Goal: Find specific page/section: Find specific page/section

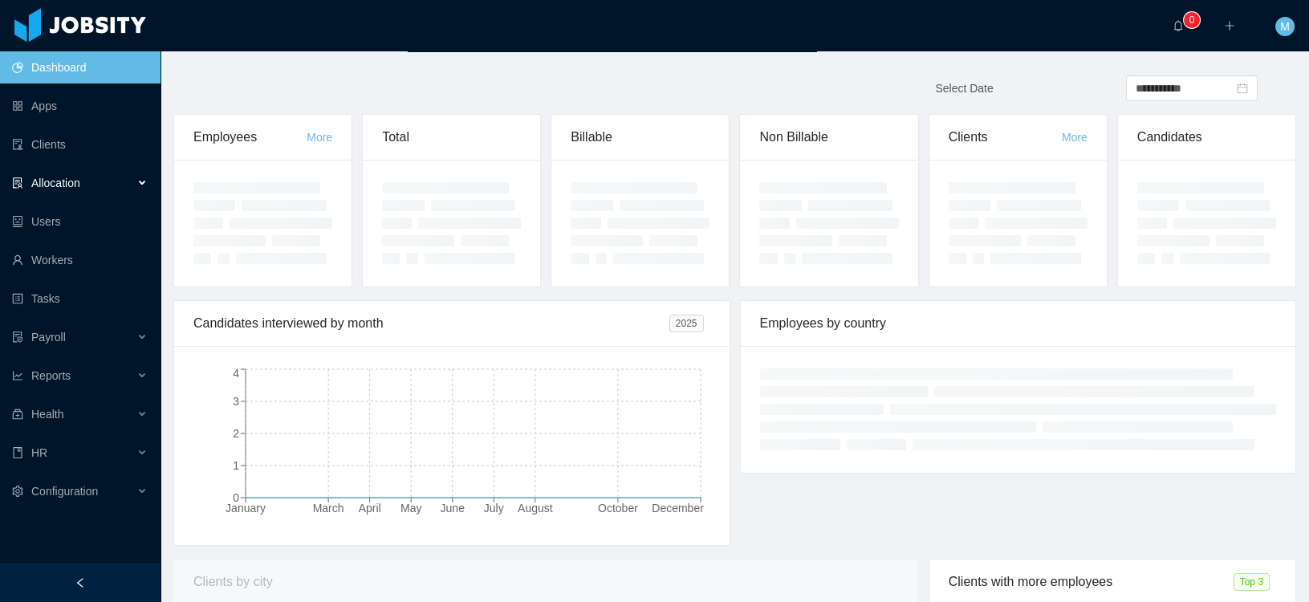
click at [67, 177] on span "Allocation" at bounding box center [55, 183] width 49 height 13
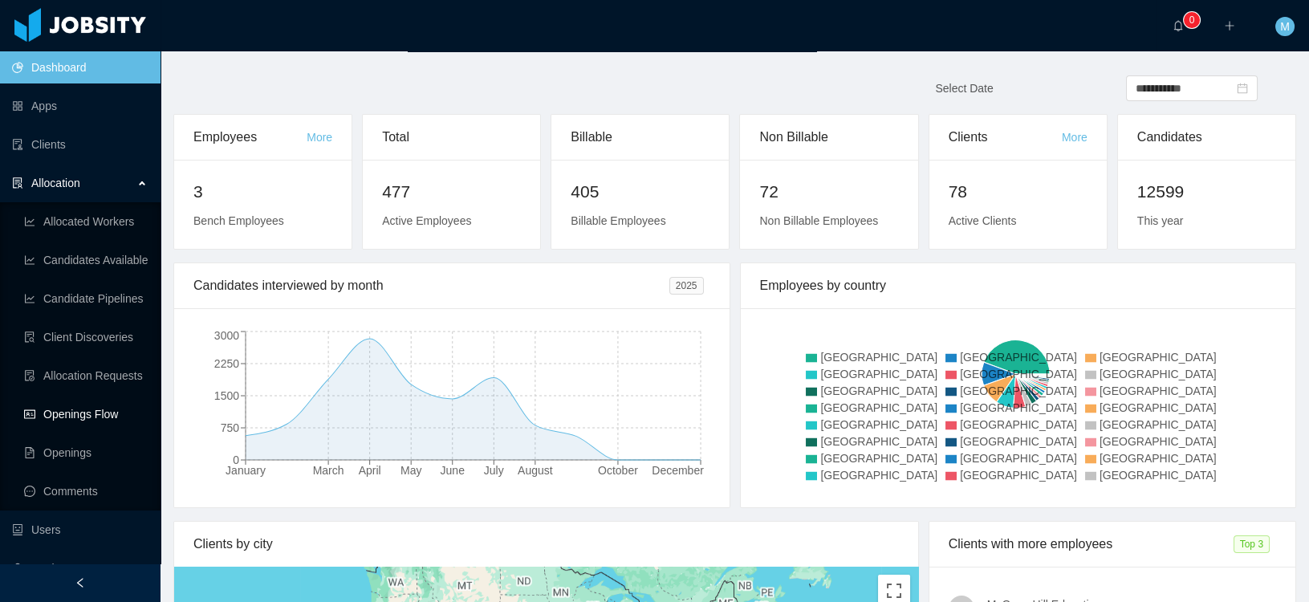
scroll to position [255, 0]
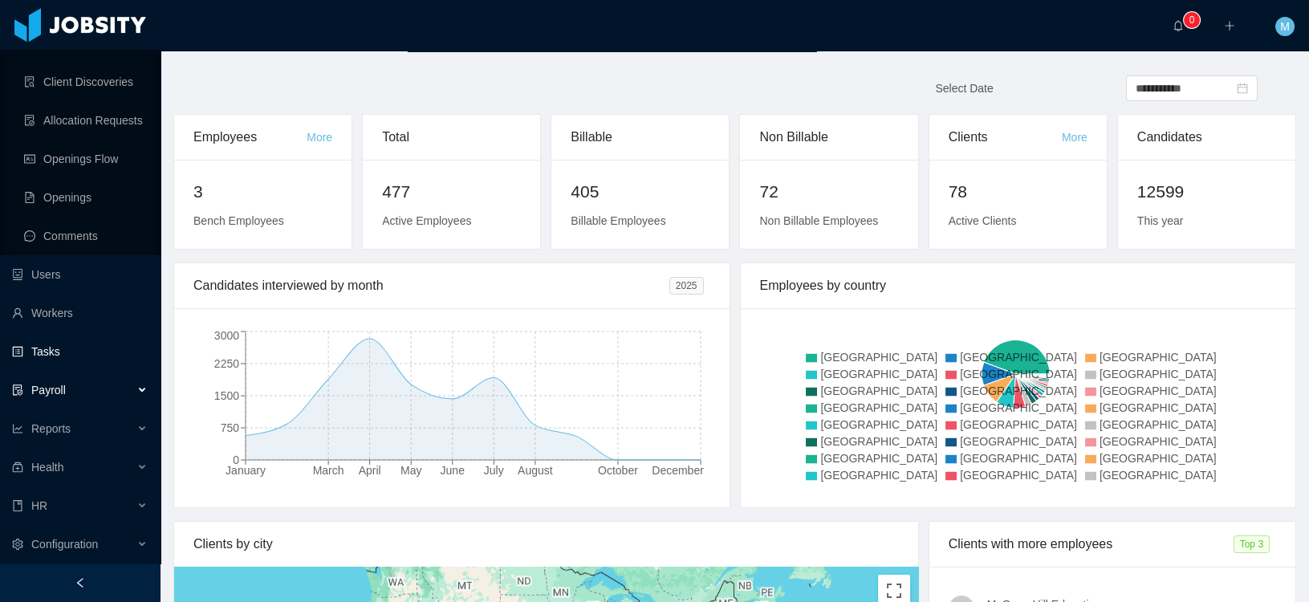
click at [48, 349] on link "Tasks" at bounding box center [80, 351] width 136 height 32
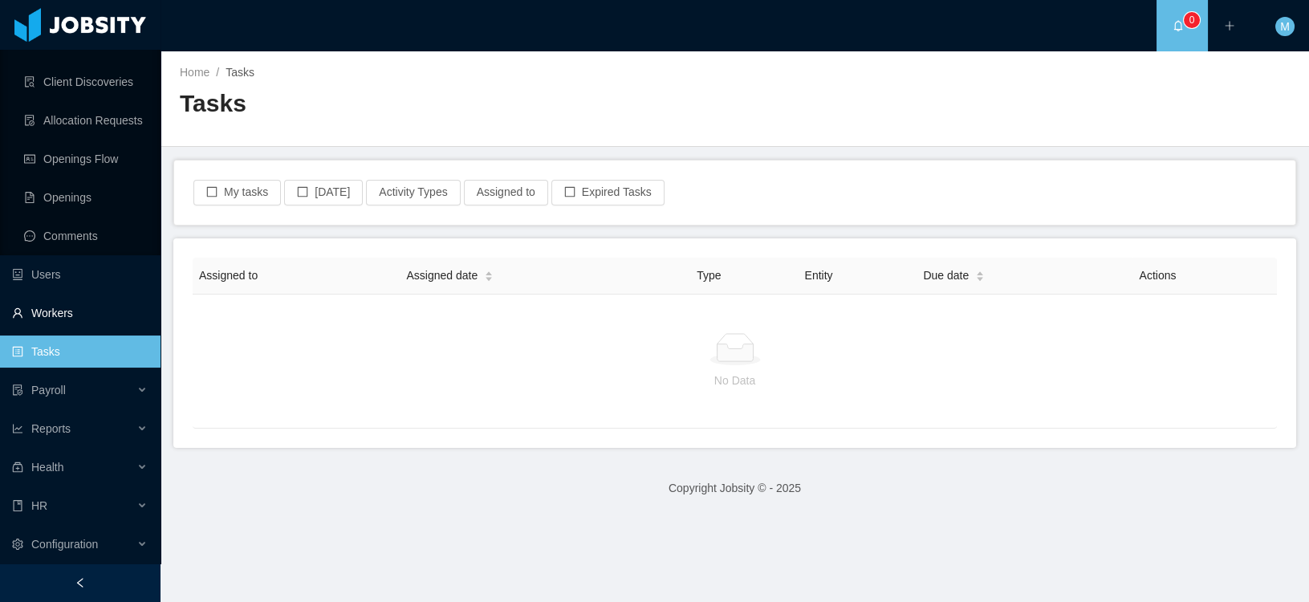
click at [55, 307] on link "Workers" at bounding box center [80, 313] width 136 height 32
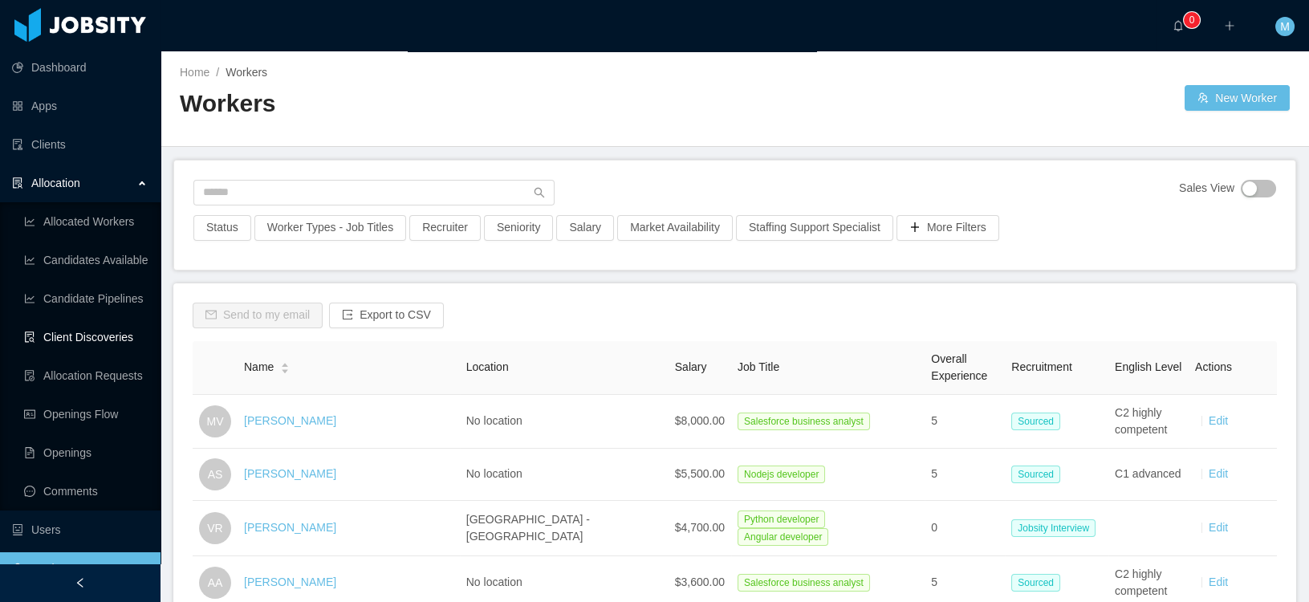
click at [97, 334] on link "Client Discoveries" at bounding box center [86, 337] width 124 height 32
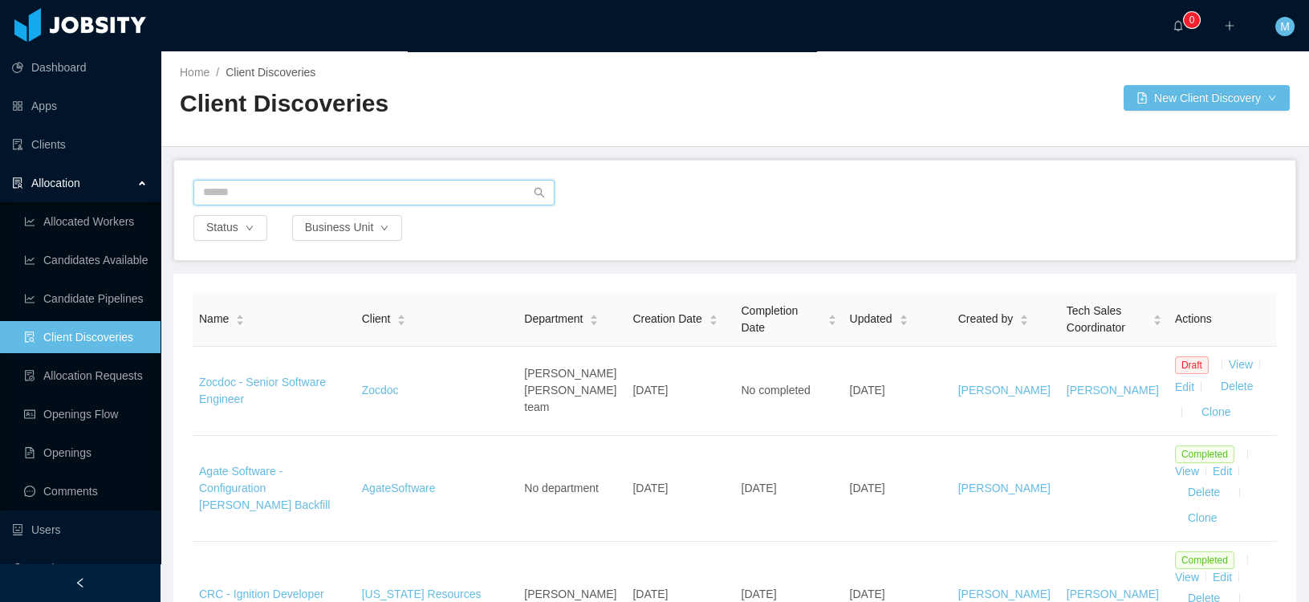
click at [231, 189] on input "text" at bounding box center [373, 193] width 361 height 26
type input "******"
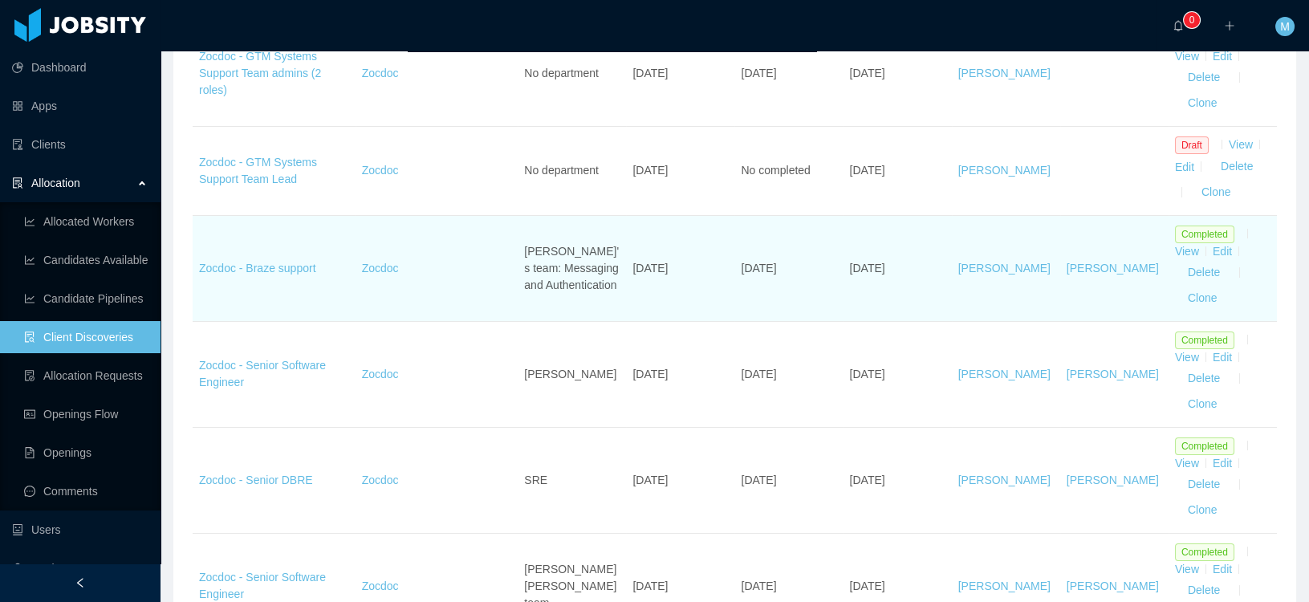
scroll to position [647, 0]
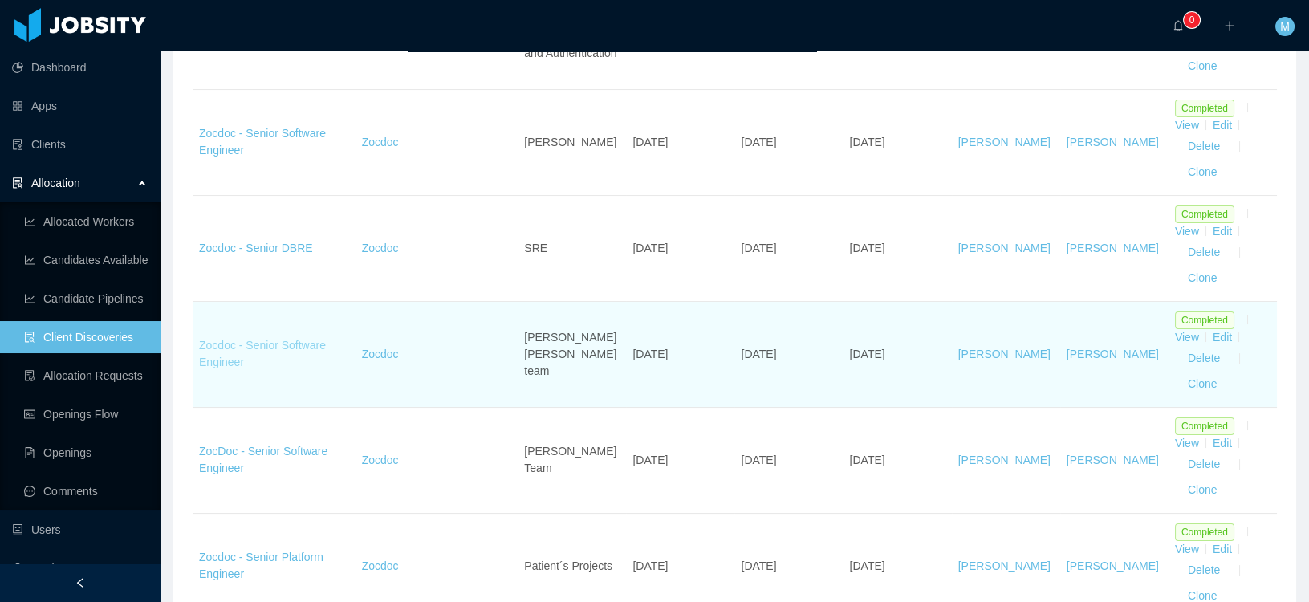
click at [270, 343] on link "Zocdoc - Senior Software Engineer" at bounding box center [262, 354] width 127 height 30
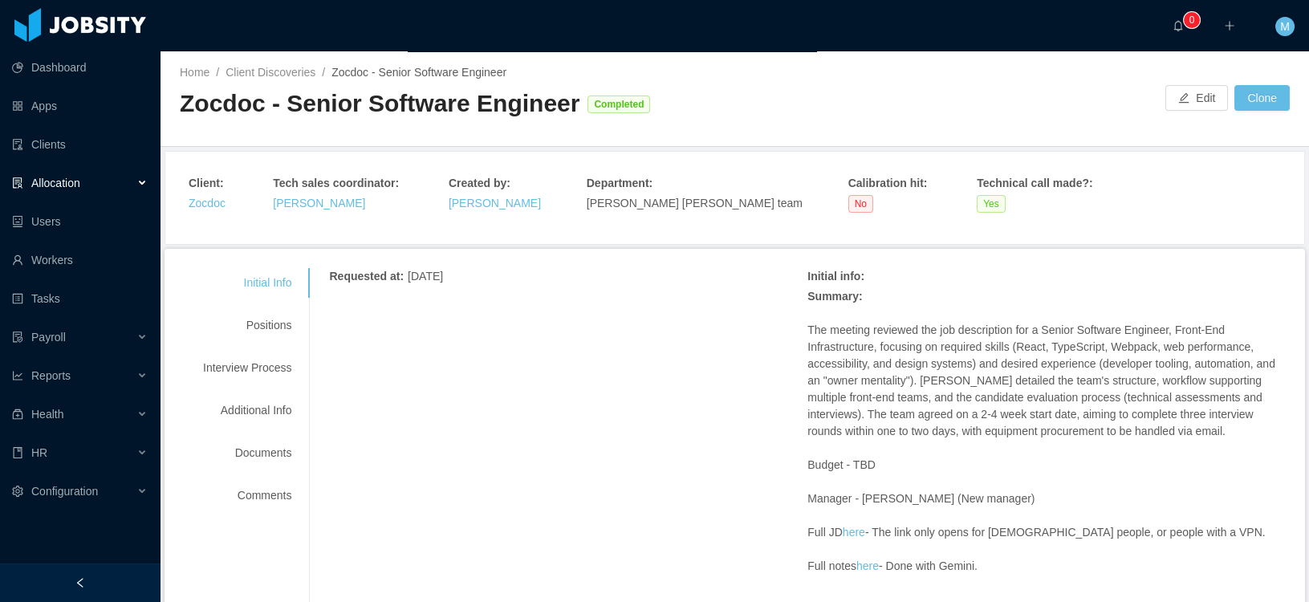
scroll to position [18, 0]
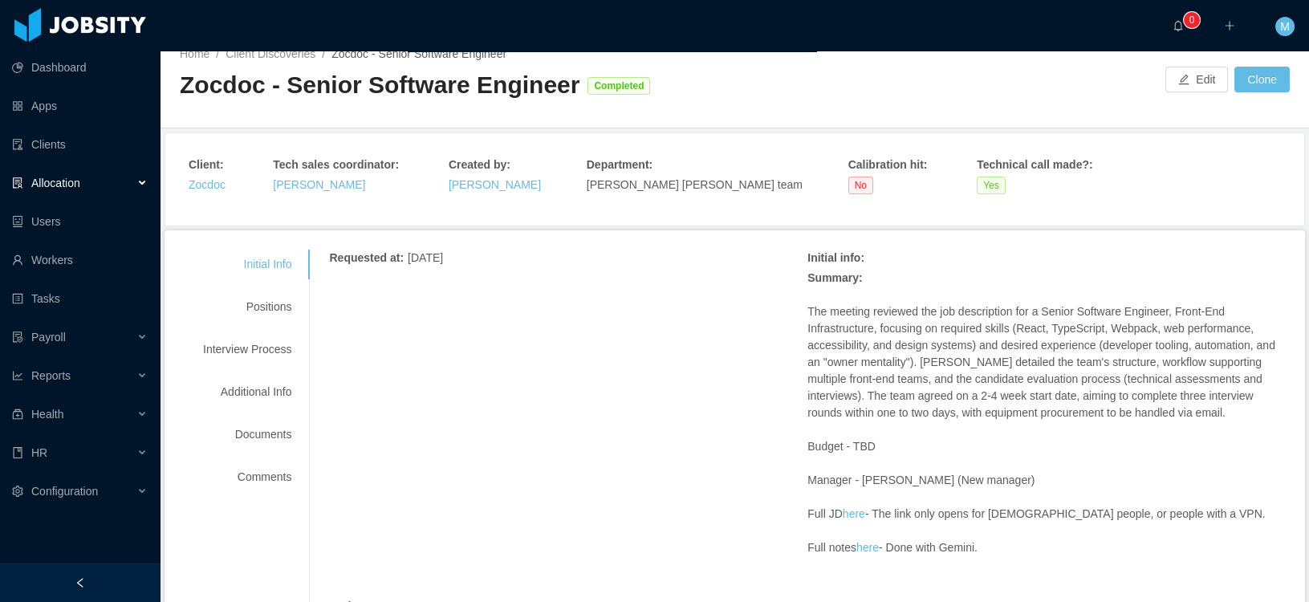
click at [295, 308] on div "Positions" at bounding box center [247, 307] width 127 height 30
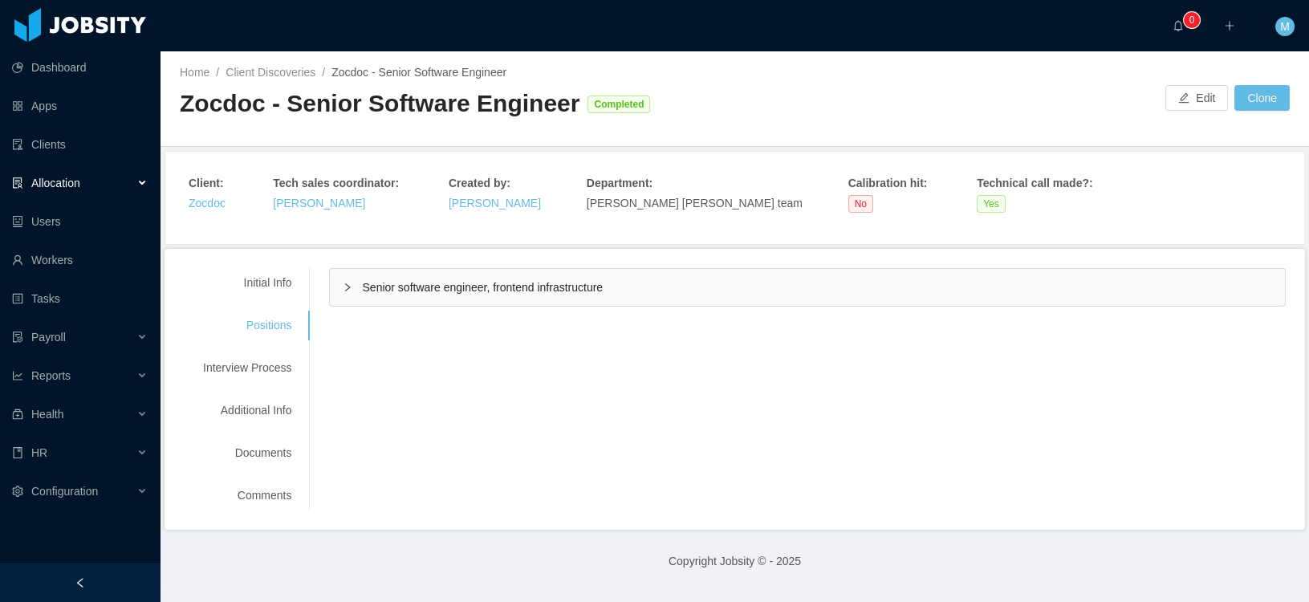
scroll to position [0, 0]
click at [465, 289] on span "Senior software engineer, frontend infrastructure" at bounding box center [482, 287] width 241 height 13
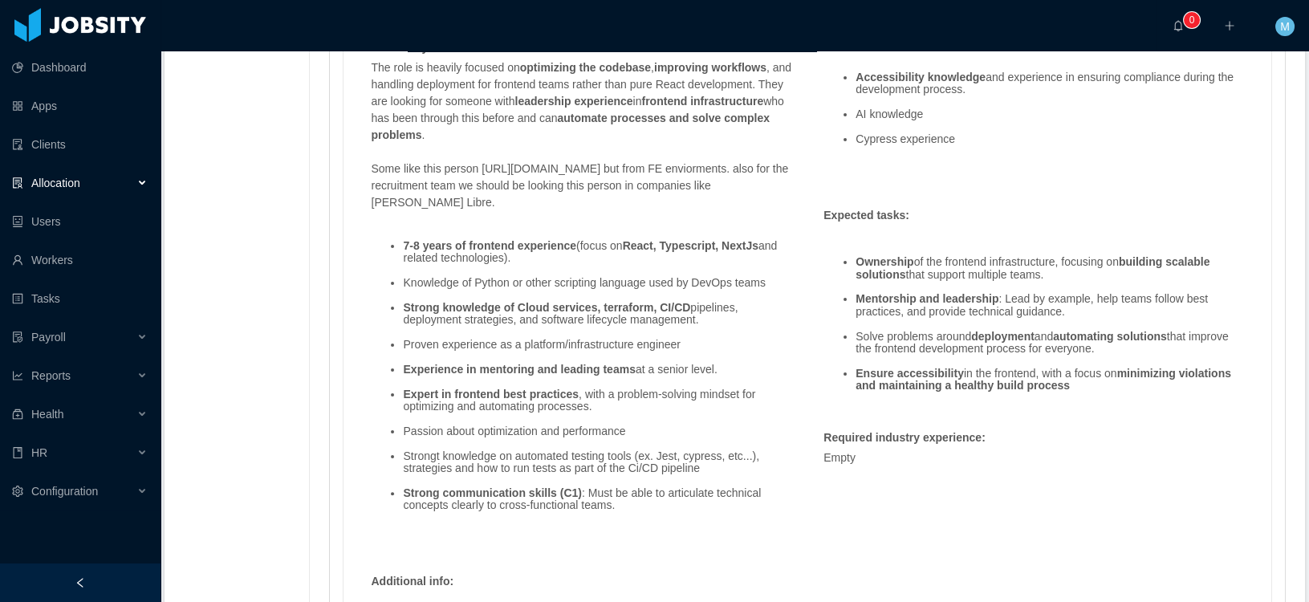
scroll to position [1351, 0]
